Goal: Task Accomplishment & Management: Use online tool/utility

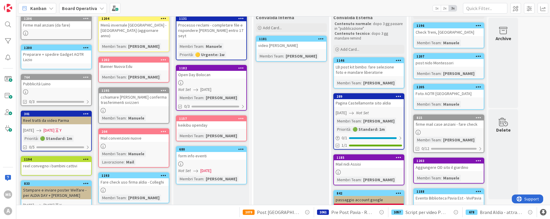
scroll to position [30, 0]
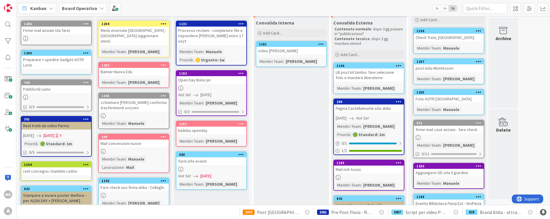
click at [206, 76] on div "Open Day Bolocan" at bounding box center [211, 80] width 70 height 8
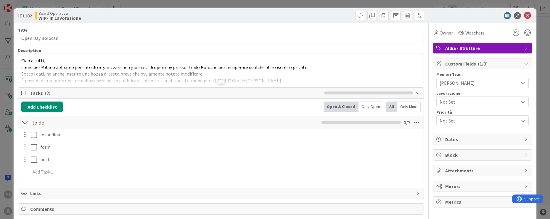
click at [218, 83] on div at bounding box center [221, 82] width 7 height 5
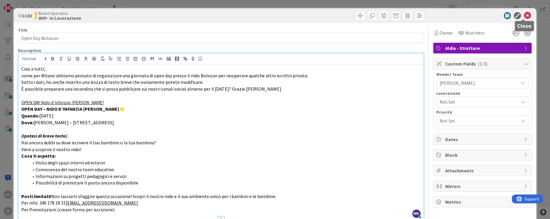
click at [524, 15] on icon at bounding box center [527, 15] width 7 height 7
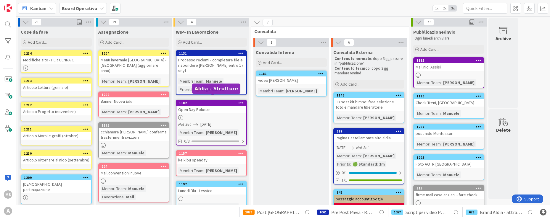
click at [198, 101] on div "1182" at bounding box center [212, 103] width 67 height 4
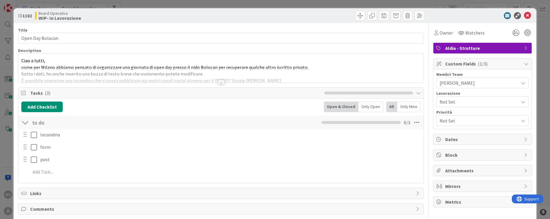
click at [218, 83] on div at bounding box center [221, 82] width 7 height 5
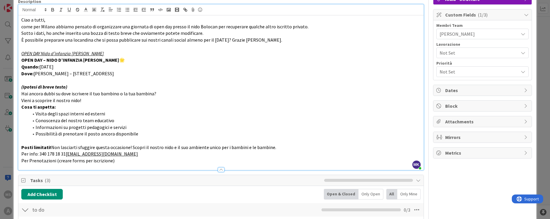
scroll to position [59, 0]
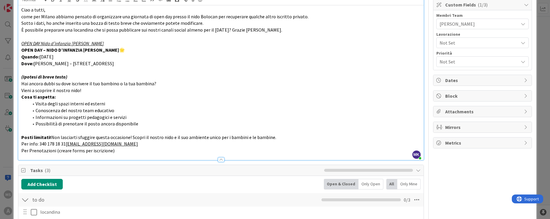
click at [219, 161] on div at bounding box center [221, 160] width 7 height 5
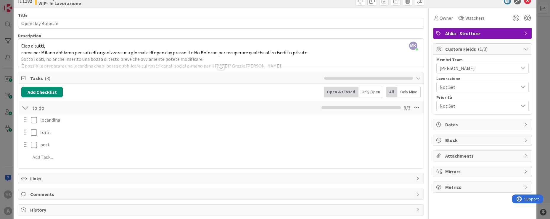
scroll to position [0, 0]
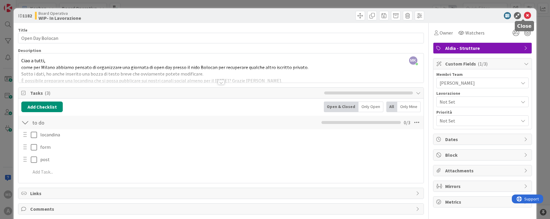
click at [524, 17] on icon at bounding box center [527, 15] width 7 height 7
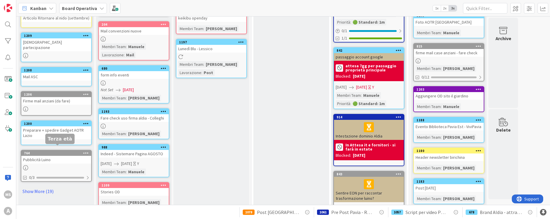
scroll to position [148, 0]
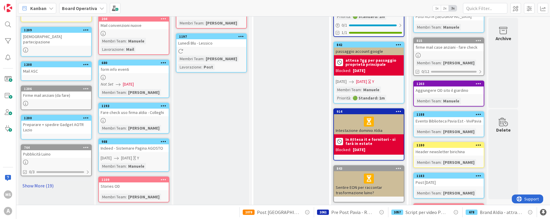
click at [46, 182] on link "Show More (19)" at bounding box center [56, 185] width 71 height 9
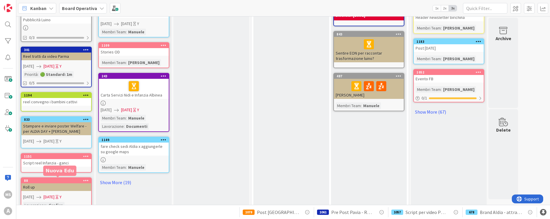
scroll to position [296, 0]
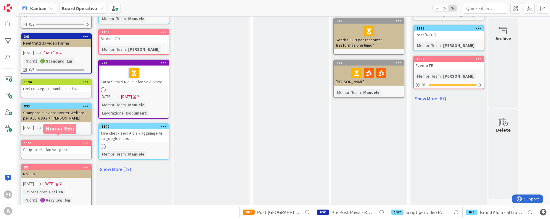
click at [73, 141] on div "1151" at bounding box center [57, 143] width 67 height 4
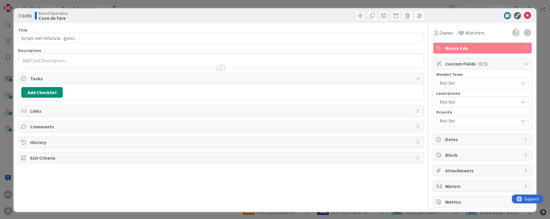
click at [455, 81] on span "Not Set" at bounding box center [478, 83] width 79 height 7
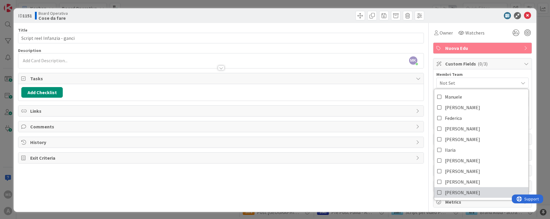
click at [452, 193] on span "Elisa B." at bounding box center [462, 192] width 35 height 9
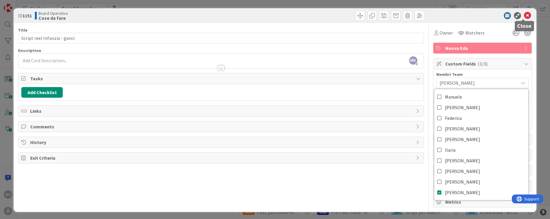
click at [524, 15] on icon at bounding box center [527, 15] width 7 height 7
